Goal: Find specific page/section: Find specific page/section

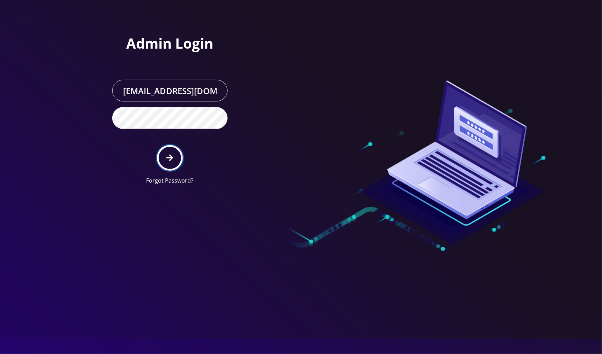
click at [171, 154] on icon "submit" at bounding box center [169, 158] width 7 height 8
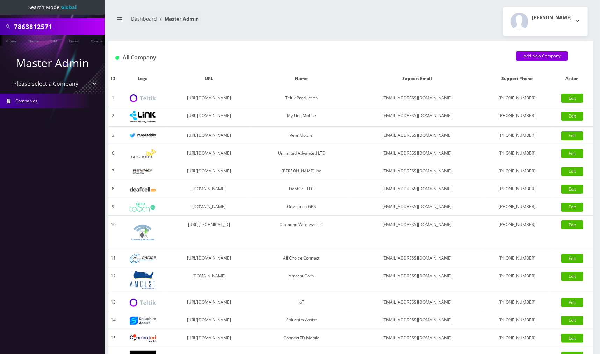
click at [66, 29] on input "7863812571" at bounding box center [58, 26] width 89 height 13
paste input "shcleich"
type input "shcleich"
click at [36, 41] on link "Name" at bounding box center [33, 41] width 17 height 12
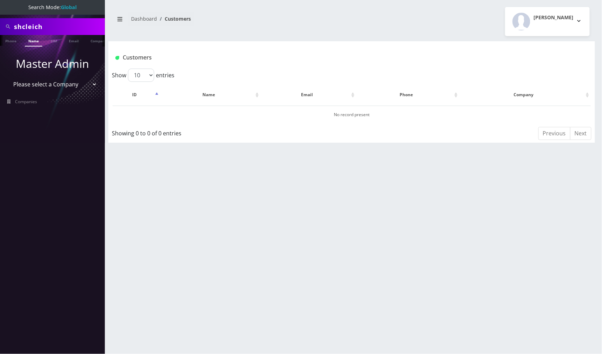
drag, startPoint x: 59, startPoint y: 27, endPoint x: 13, endPoint y: 24, distance: 46.9
click at [13, 24] on div "shcleich" at bounding box center [52, 26] width 101 height 13
